Goal: Task Accomplishment & Management: Complete application form

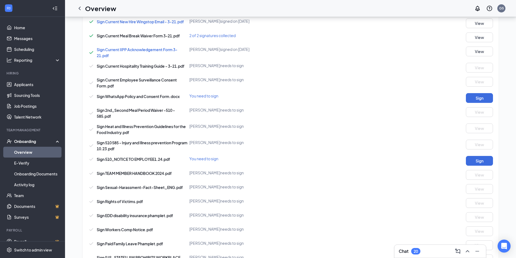
scroll to position [8, 0]
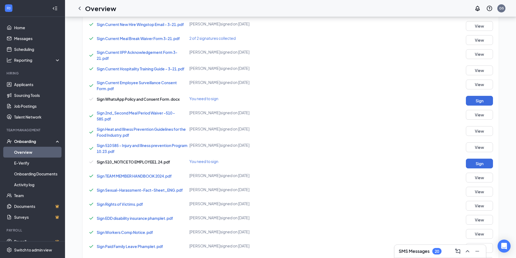
scroll to position [342, 0]
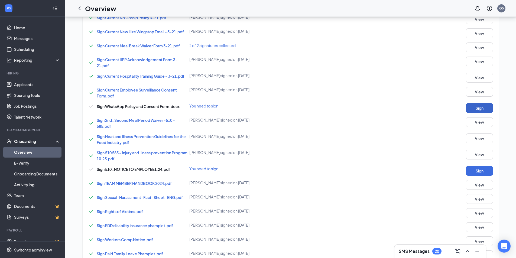
click at [468, 107] on button "Sign" at bounding box center [479, 108] width 27 height 10
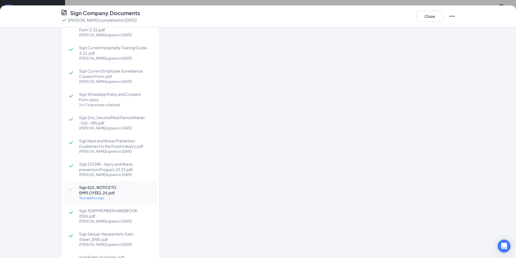
scroll to position [162, 0]
click at [115, 187] on span "Sign 510_NOTICE TO EMPLOYEE1.24.pdf" at bounding box center [115, 189] width 73 height 11
click at [93, 201] on div "Sign 510_NOTICE TO EMPLOYEE1.24.pdf You need to sign" at bounding box center [110, 192] width 94 height 23
click at [95, 197] on div "You need to sign" at bounding box center [115, 197] width 73 height 5
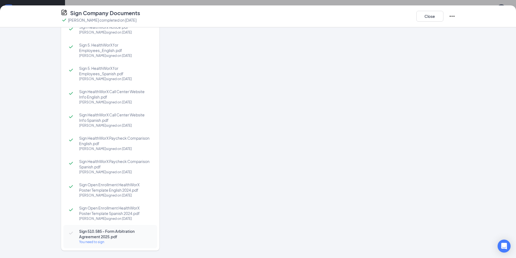
scroll to position [542, 0]
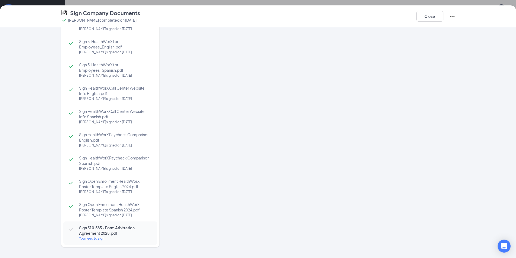
click at [127, 232] on span "Sign 510.585 - Form Arbitration Agreement 2025.pdf" at bounding box center [115, 230] width 73 height 11
click at [89, 239] on div "You need to sign" at bounding box center [115, 238] width 73 height 5
click at [131, 231] on span "Sign 510.585 - Form Arbitration Agreement 2025.pdf" at bounding box center [115, 230] width 73 height 11
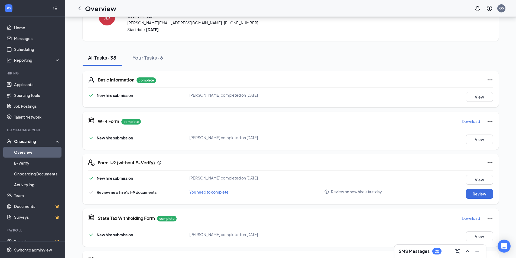
scroll to position [19, 0]
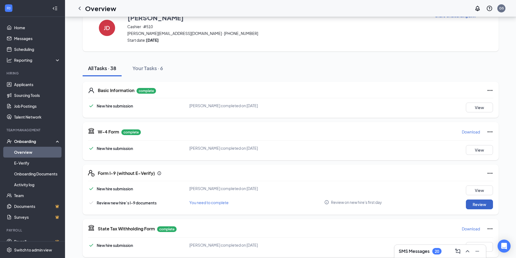
click at [479, 204] on button "Review" at bounding box center [479, 204] width 27 height 10
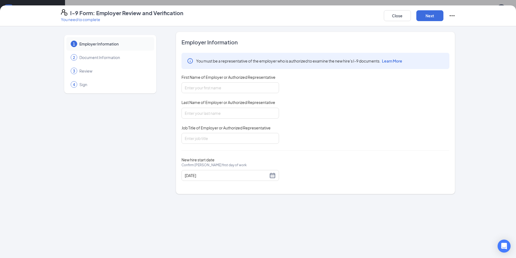
click at [122, 59] on span "Document Information" at bounding box center [113, 57] width 69 height 5
click at [210, 88] on input "First Name of Employer or Authorized Representative" at bounding box center [229, 87] width 97 height 11
type input "Rosa"
click at [209, 114] on input "Last Name of Employer or Authorized Representative" at bounding box center [229, 113] width 97 height 11
type input "JImenez"
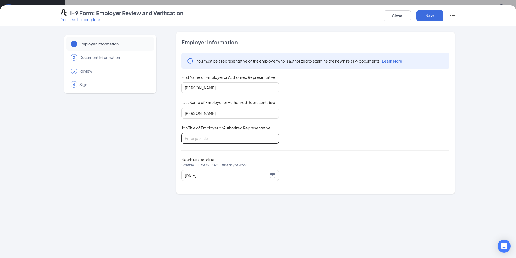
click at [211, 137] on input "Job Title of Employer or Authorized Representative" at bounding box center [229, 138] width 97 height 11
type input "GM"
click at [437, 17] on button "Next" at bounding box center [429, 15] width 27 height 11
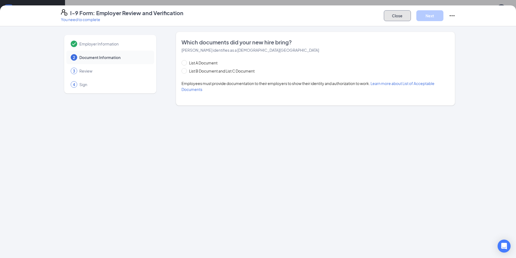
click at [397, 17] on button "Close" at bounding box center [397, 15] width 27 height 11
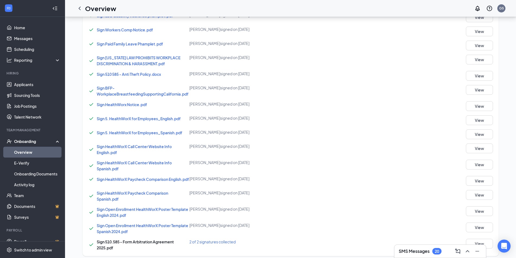
scroll to position [561, 0]
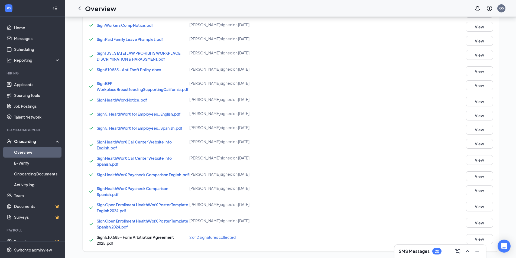
click at [443, 250] on div "SMS Messages 20" at bounding box center [439, 251] width 83 height 9
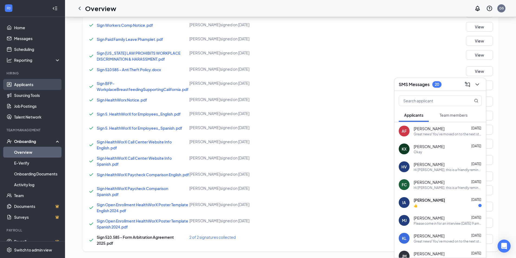
click at [32, 86] on link "Applicants" at bounding box center [37, 84] width 46 height 11
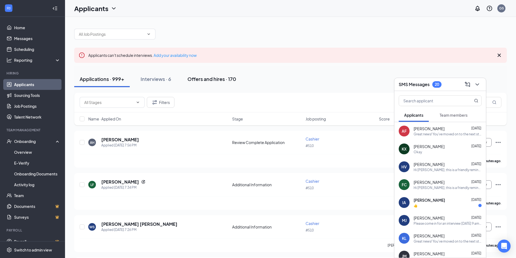
click at [205, 80] on div "Offers and hires · 170" at bounding box center [211, 79] width 49 height 7
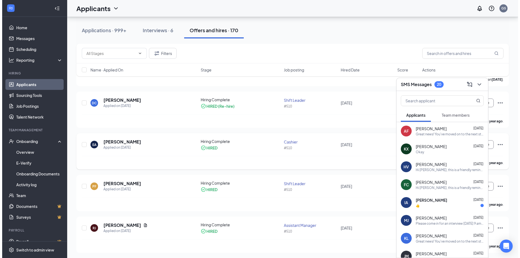
scroll to position [325, 0]
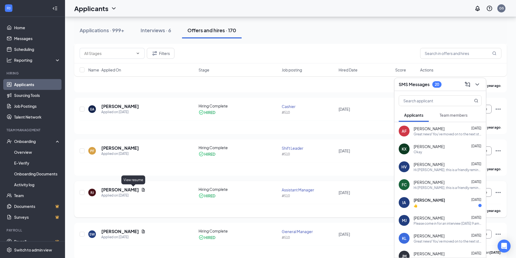
click at [142, 189] on icon "Document" at bounding box center [143, 190] width 3 height 4
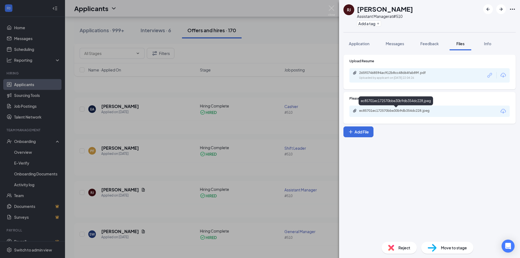
click at [399, 112] on div "ec85701ec172570bbe30b9db354dc228.jpeg" at bounding box center [397, 111] width 76 height 4
click at [376, 78] on div "Uploaded by applicant on Apr 02, 2024 at 22:04:26" at bounding box center [399, 78] width 81 height 4
click at [126, 121] on div "RJ Rosa Jimenez Assistant Manager at #510 Add a tag Application Messages Feedba…" at bounding box center [260, 129] width 520 height 258
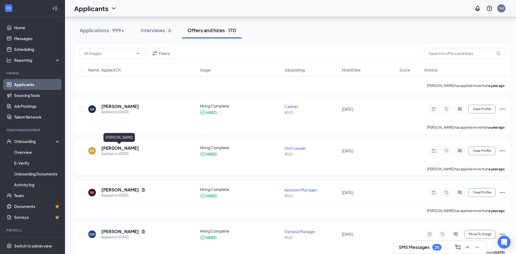
click at [126, 148] on h5 "Precious Flores" at bounding box center [120, 148] width 38 height 6
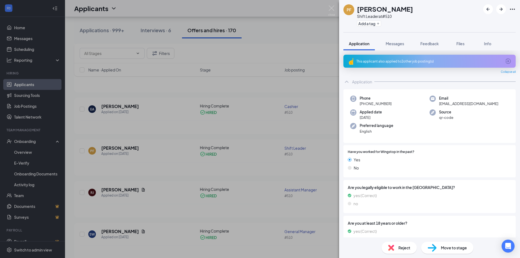
click at [506, 61] on icon "ArrowCircle" at bounding box center [507, 61] width 6 height 6
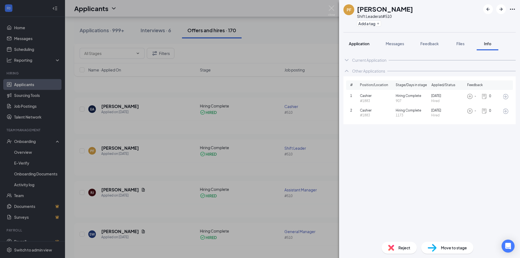
click at [362, 41] on span "Application" at bounding box center [359, 43] width 21 height 5
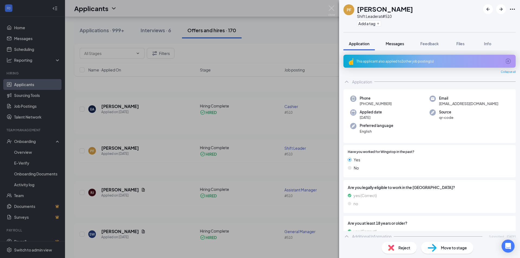
click at [392, 42] on span "Messages" at bounding box center [394, 43] width 18 height 5
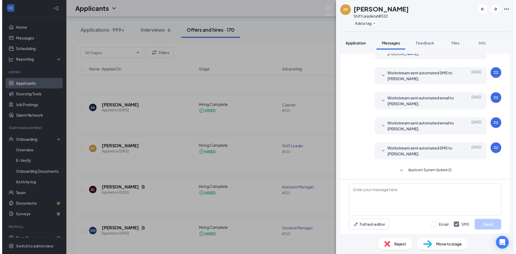
scroll to position [90, 0]
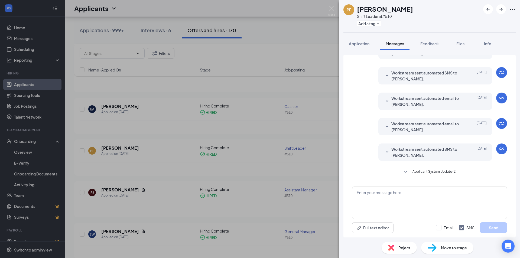
click at [401, 153] on span "Workstream sent automated SMS to Precious Flores." at bounding box center [426, 152] width 71 height 12
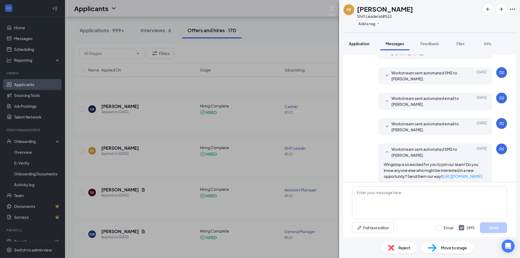
click at [361, 42] on span "Application" at bounding box center [359, 43] width 21 height 5
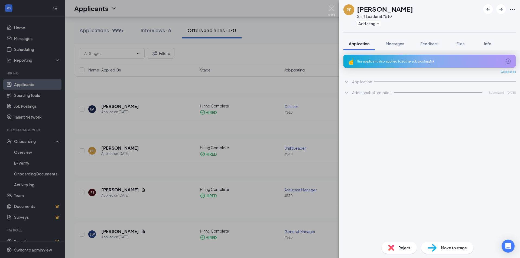
click at [333, 8] on img at bounding box center [331, 10] width 7 height 11
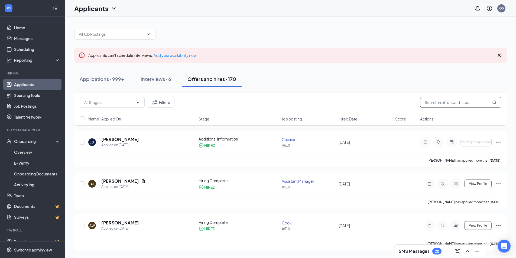
click at [440, 104] on input "text" at bounding box center [460, 102] width 81 height 11
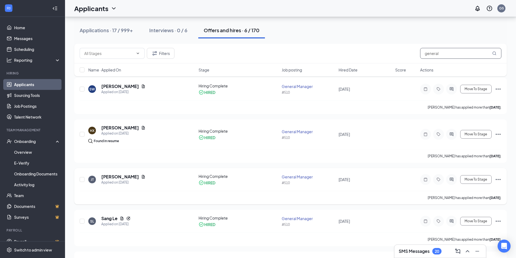
scroll to position [54, 0]
type input "general"
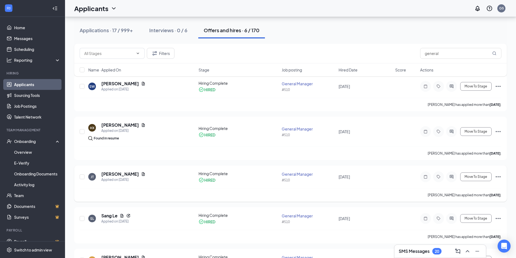
drag, startPoint x: 278, startPoint y: 175, endPoint x: 277, endPoint y: 179, distance: 4.1
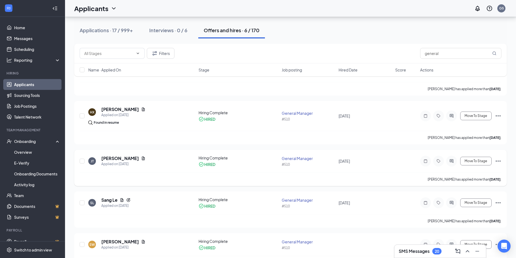
scroll to position [81, 0]
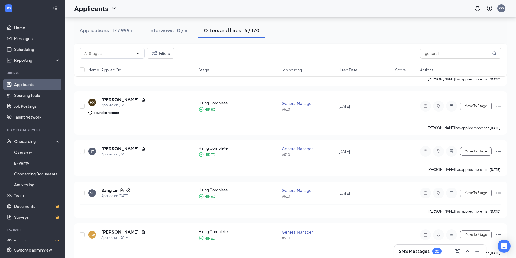
drag, startPoint x: 277, startPoint y: 179, endPoint x: 281, endPoint y: 30, distance: 149.5
click at [281, 30] on div "Applications · 17 / 999+ Interviews · 0 / 6 Offers and hires · 6 / 170" at bounding box center [290, 30] width 432 height 16
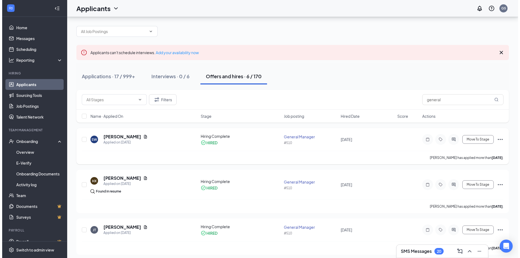
scroll to position [0, 0]
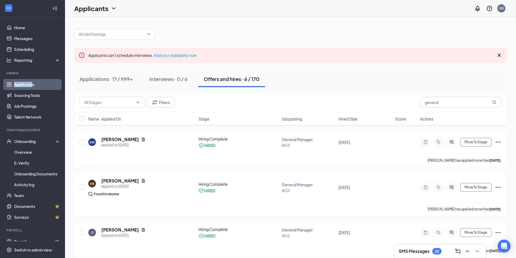
click at [33, 79] on li "Hiring Applicants Sourcing Tools Job Postings Talent Network" at bounding box center [32, 96] width 65 height 51
click at [45, 76] on div "Hiring" at bounding box center [32, 73] width 53 height 5
click at [37, 78] on li "Hiring Applicants Sourcing Tools Job Postings Talent Network" at bounding box center [32, 96] width 65 height 51
click at [37, 82] on link "Applicants" at bounding box center [37, 84] width 46 height 11
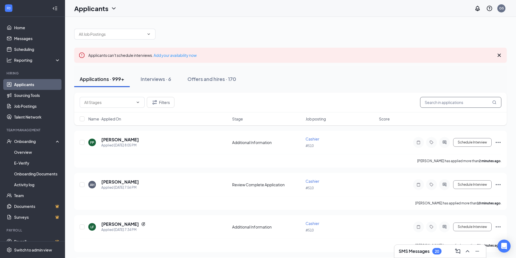
click at [429, 97] on input "text" at bounding box center [460, 102] width 81 height 11
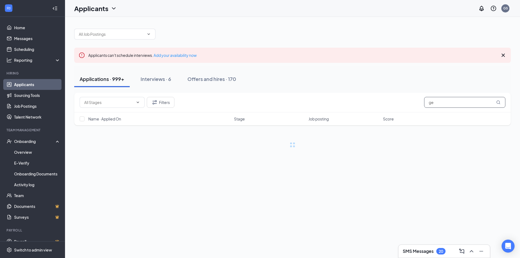
type input "g"
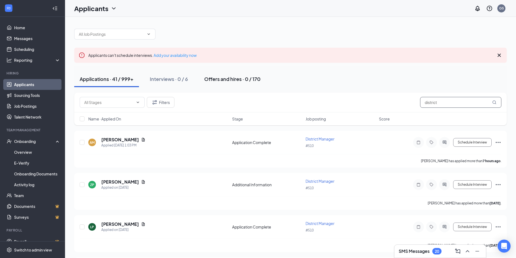
type input "district"
drag, startPoint x: 265, startPoint y: 78, endPoint x: 259, endPoint y: 76, distance: 6.4
click at [266, 78] on button "Offers and hires · 0 / 170" at bounding box center [232, 79] width 67 height 16
